Goal: Information Seeking & Learning: Learn about a topic

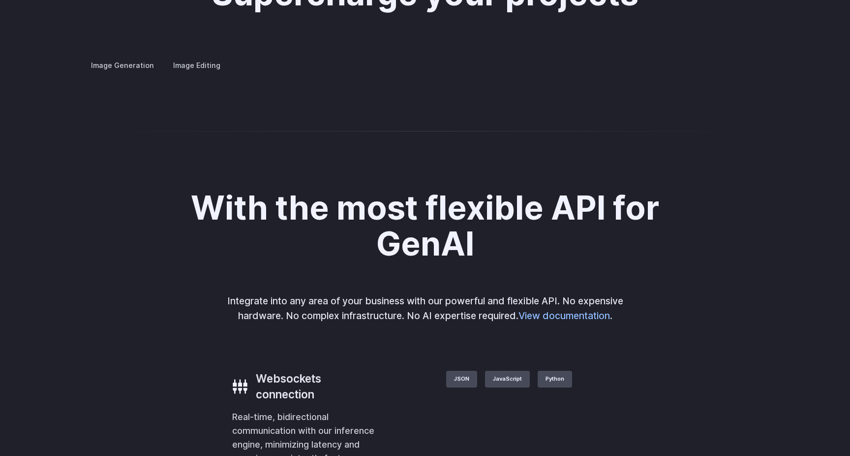
scroll to position [1858, 0]
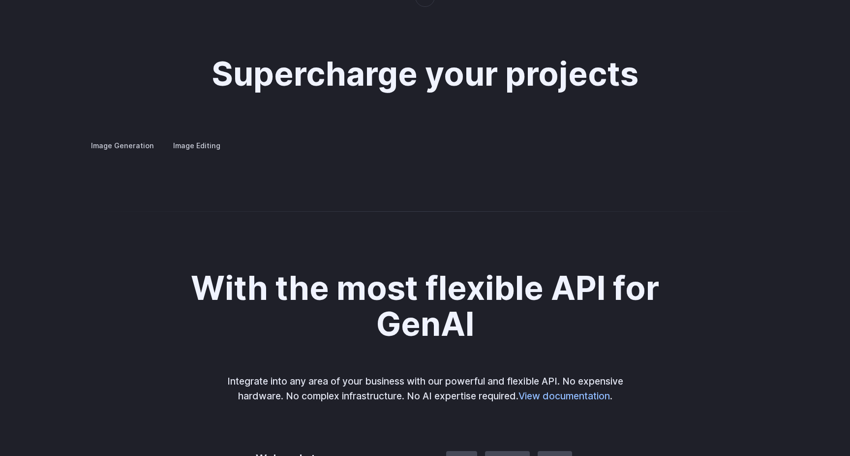
click at [468, 152] on div "Image Generation Image Editing Custom avatars Create avatars in any style you d…" at bounding box center [425, 145] width 685 height 13
click at [177, 137] on label "Image Editing" at bounding box center [197, 145] width 64 height 17
click at [109, 137] on label "Image Generation" at bounding box center [123, 145] width 80 height 17
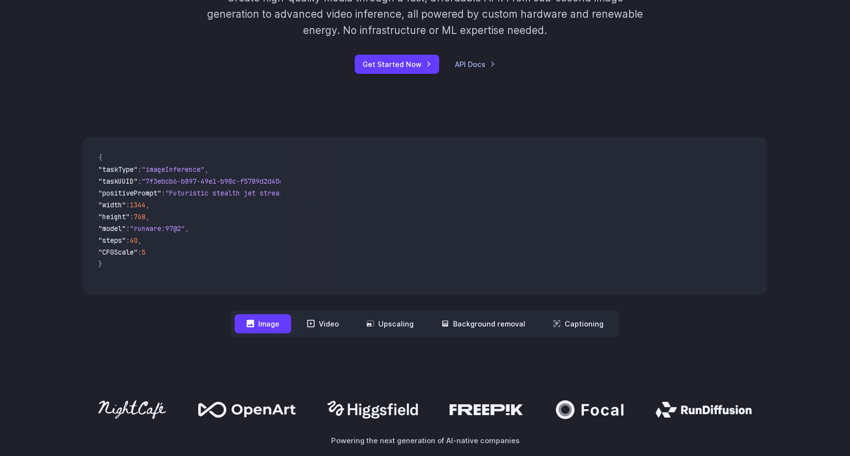
scroll to position [0, 0]
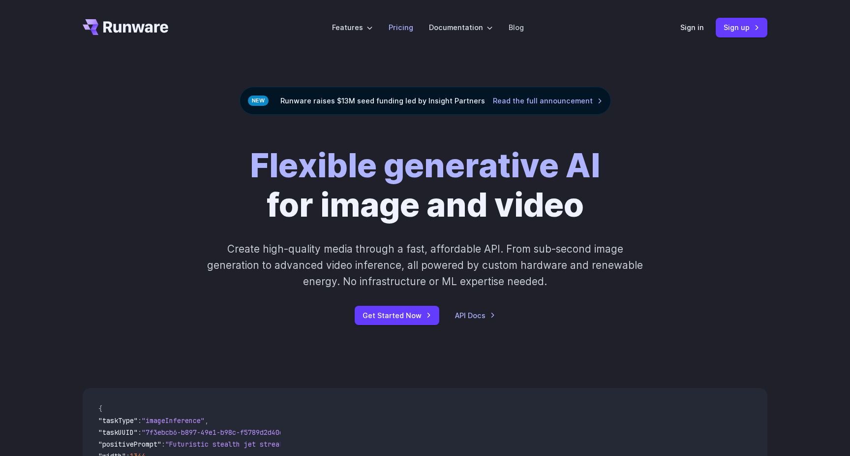
click at [411, 28] on link "Pricing" at bounding box center [401, 27] width 25 height 11
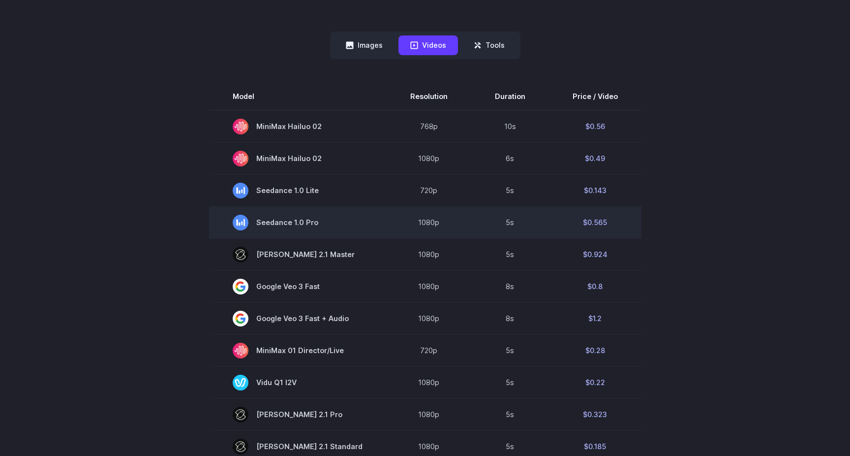
scroll to position [250, 0]
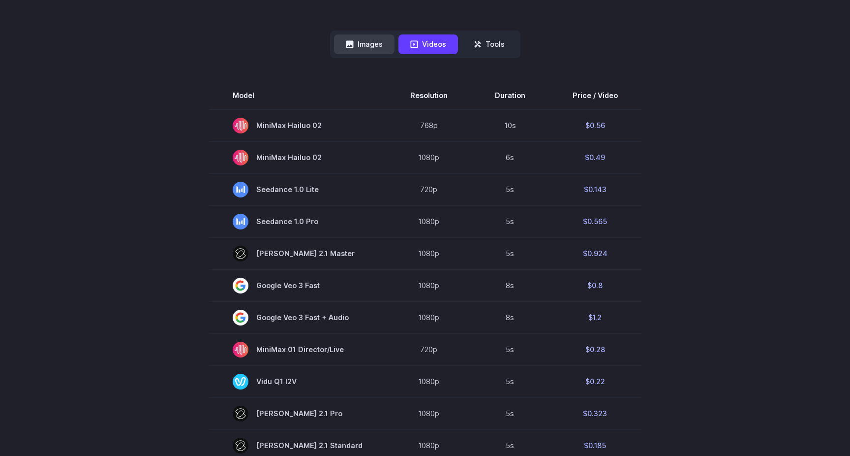
click at [370, 44] on button "Images" at bounding box center [364, 43] width 61 height 19
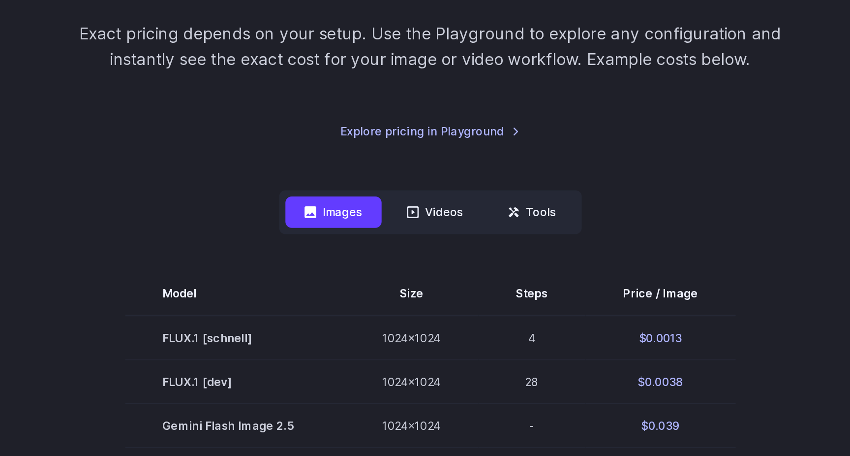
scroll to position [146, 0]
